Goal: Task Accomplishment & Management: Complete application form

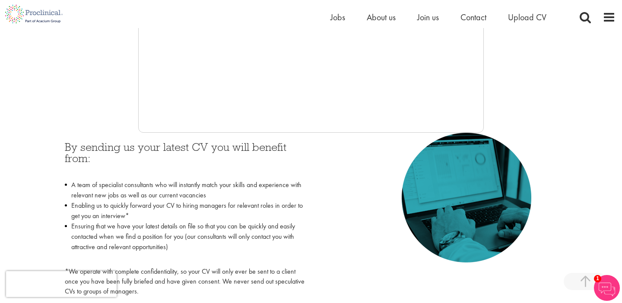
scroll to position [303, 0]
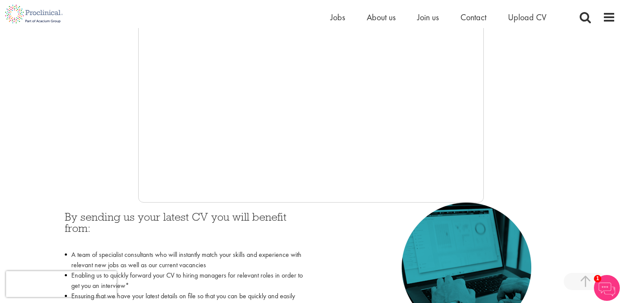
scroll to position [255, 0]
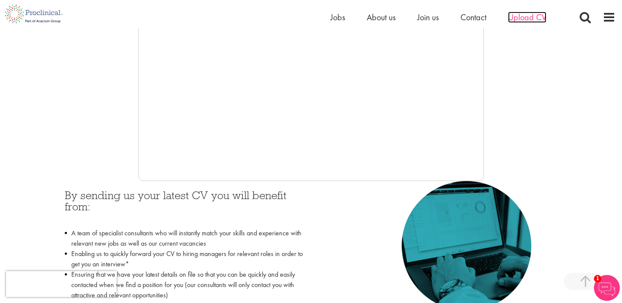
click at [519, 13] on span "Upload CV" at bounding box center [527, 17] width 38 height 11
